Goal: Navigation & Orientation: Find specific page/section

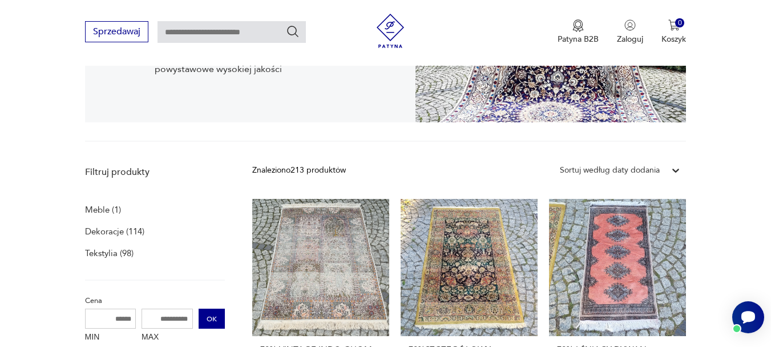
scroll to position [228, 0]
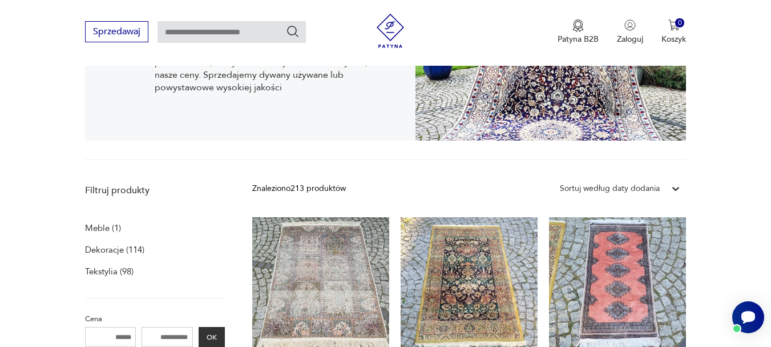
click at [103, 225] on p "Meble (1)" at bounding box center [103, 228] width 36 height 16
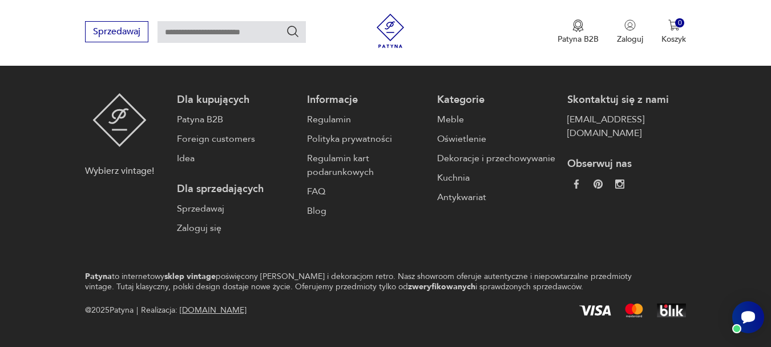
scroll to position [1961, 0]
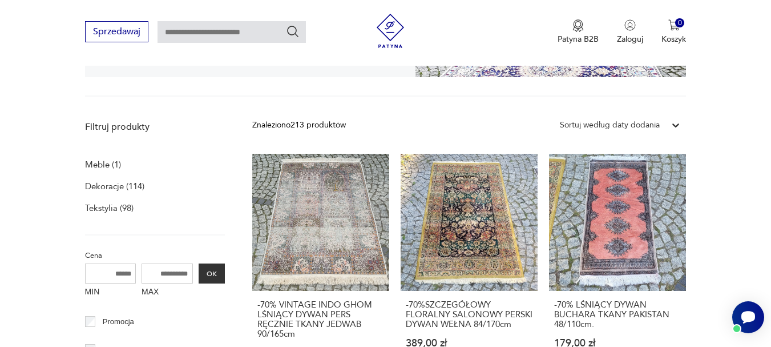
click at [100, 166] on p "Meble (1)" at bounding box center [103, 164] width 36 height 16
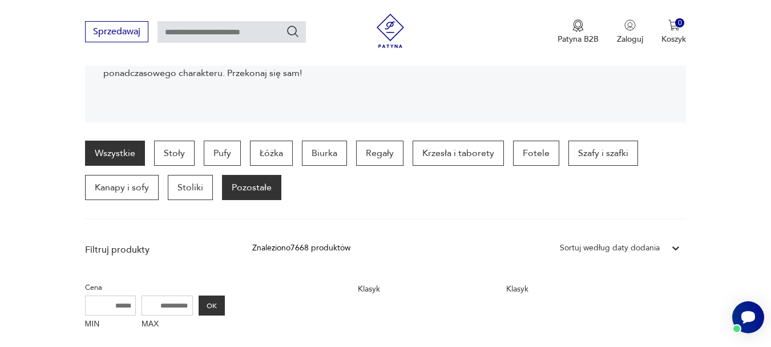
scroll to position [308, 0]
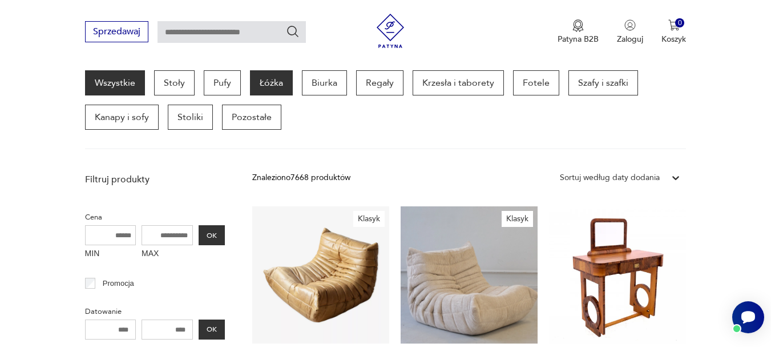
click at [271, 86] on p "Łóżka" at bounding box center [271, 82] width 43 height 25
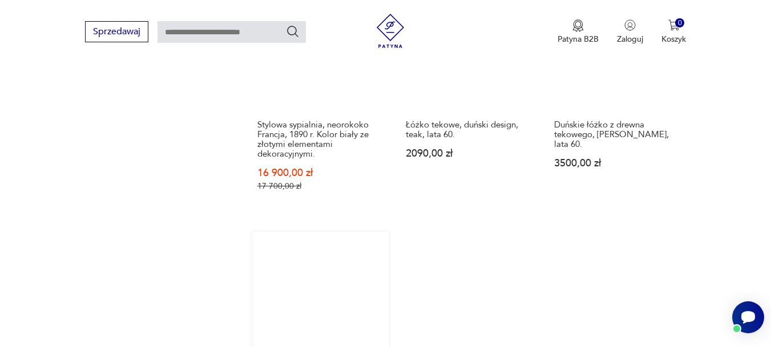
scroll to position [1673, 0]
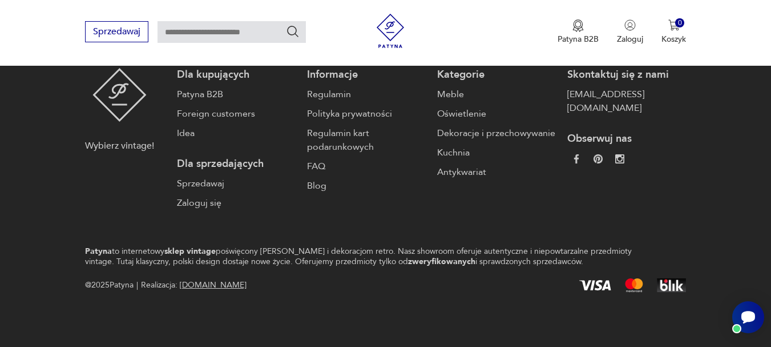
scroll to position [308, 0]
